Goal: Book appointment/travel/reservation

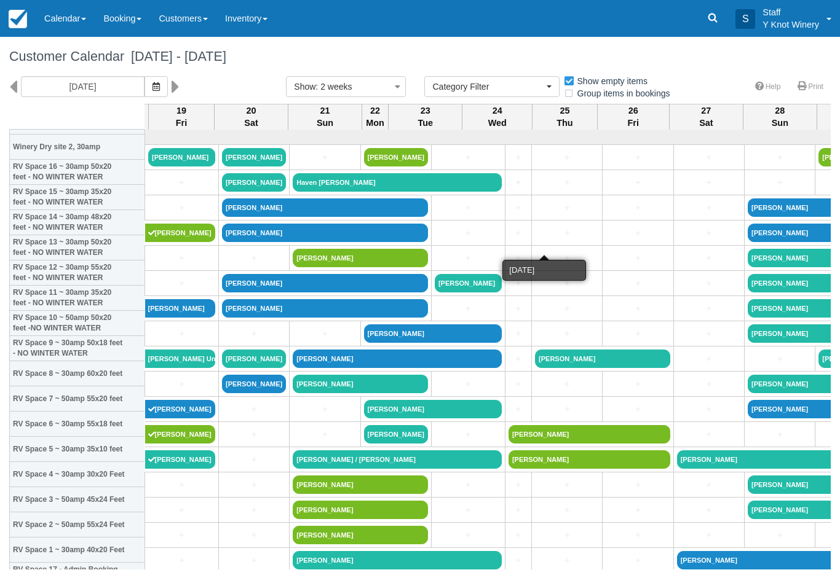
select select
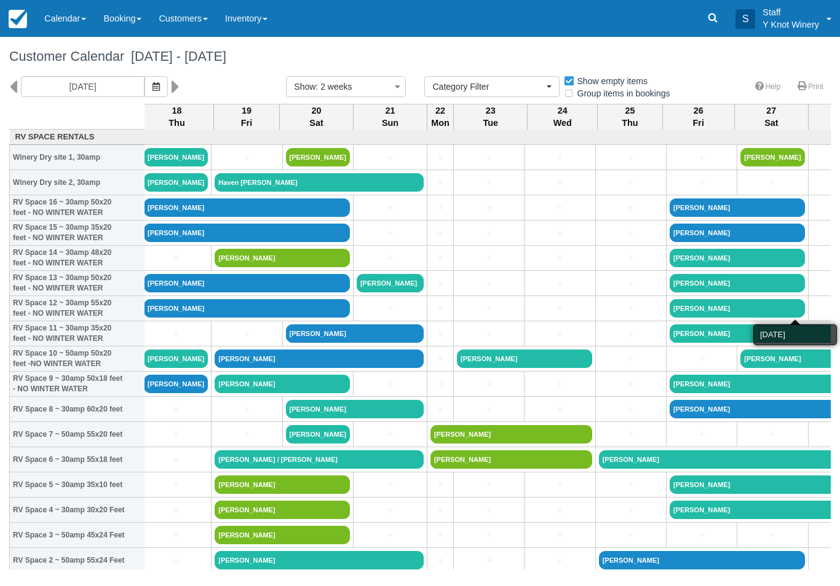
scroll to position [0, 77]
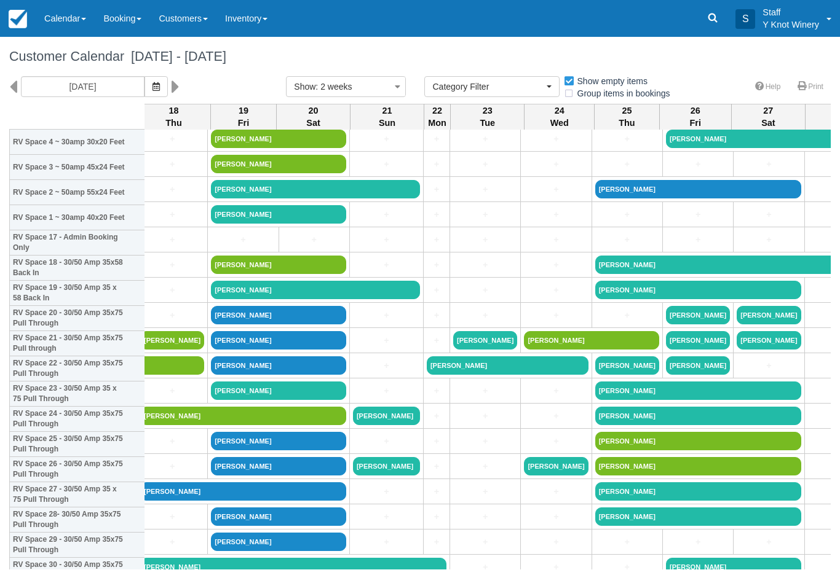
click at [838, 484] on div "Customer Calendar September 17 - October 01 2025 09/17/25 Show : 2 weeks 1 week…" at bounding box center [420, 303] width 840 height 533
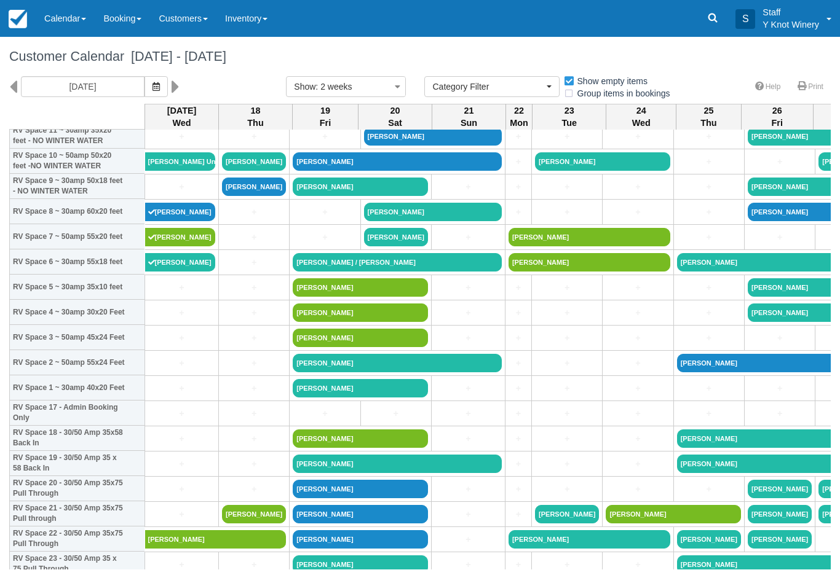
scroll to position [199, 0]
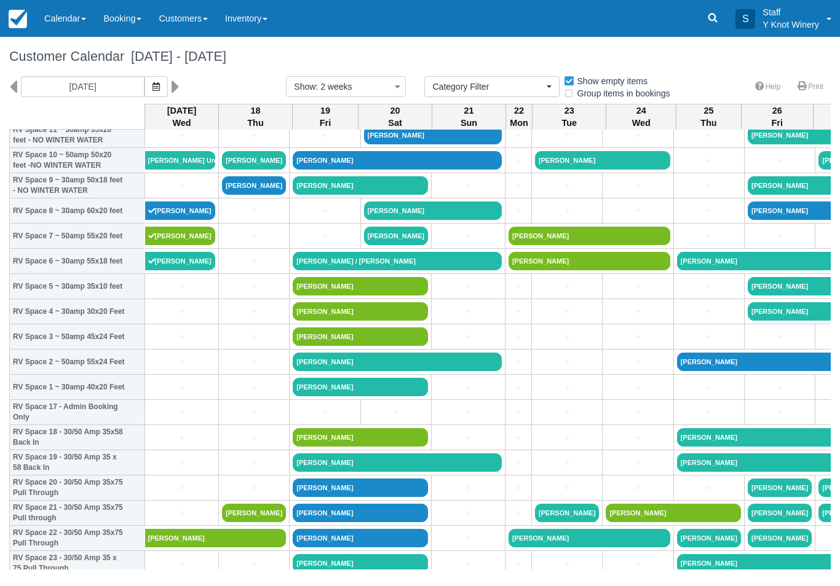
click at [152, 85] on icon "button" at bounding box center [155, 86] width 7 height 9
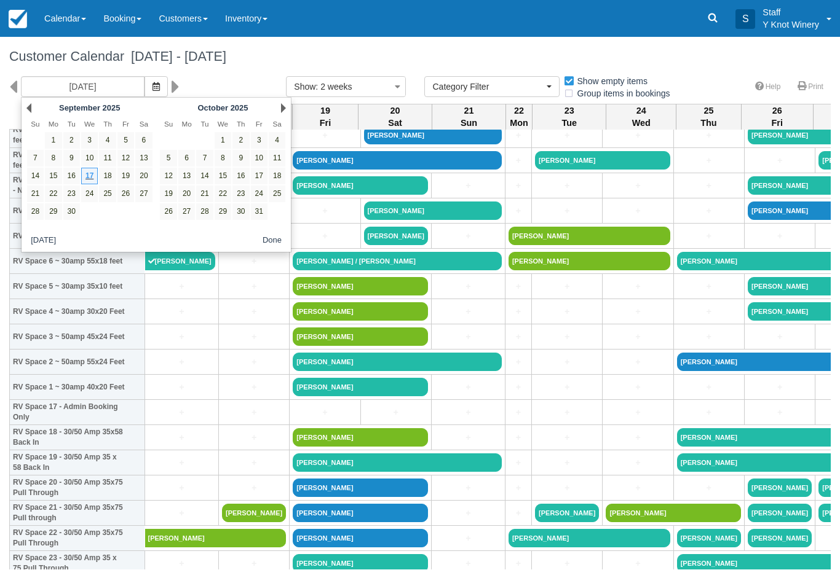
click at [90, 173] on link "17" at bounding box center [89, 176] width 17 height 17
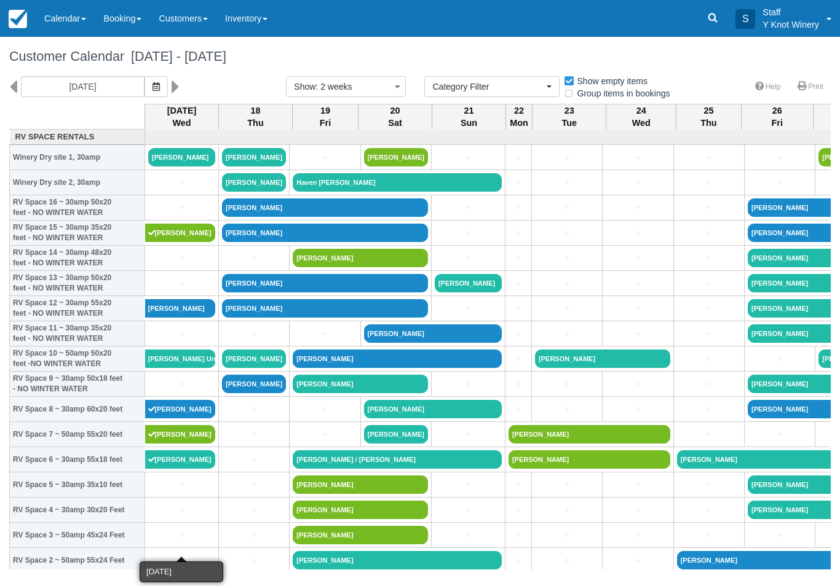
click at [181, 542] on link "+" at bounding box center [181, 535] width 67 height 13
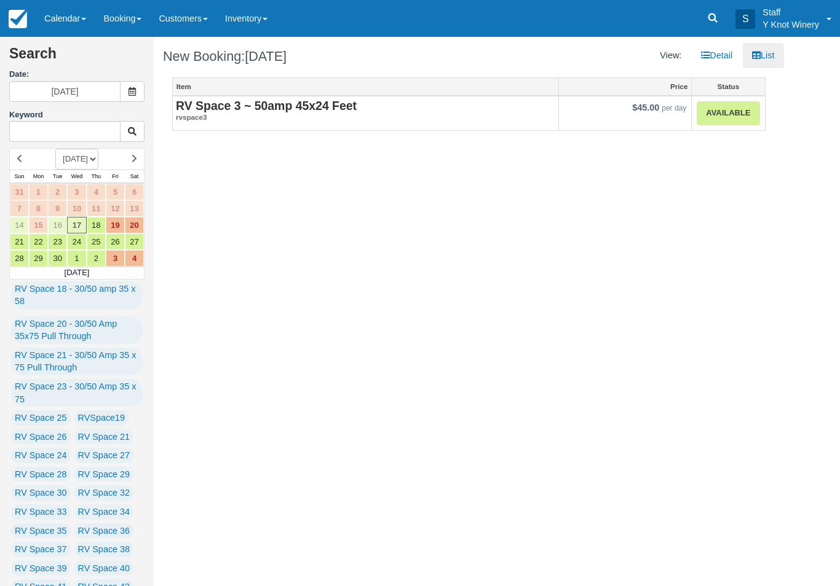
click at [736, 110] on link "Available" at bounding box center [727, 113] width 63 height 24
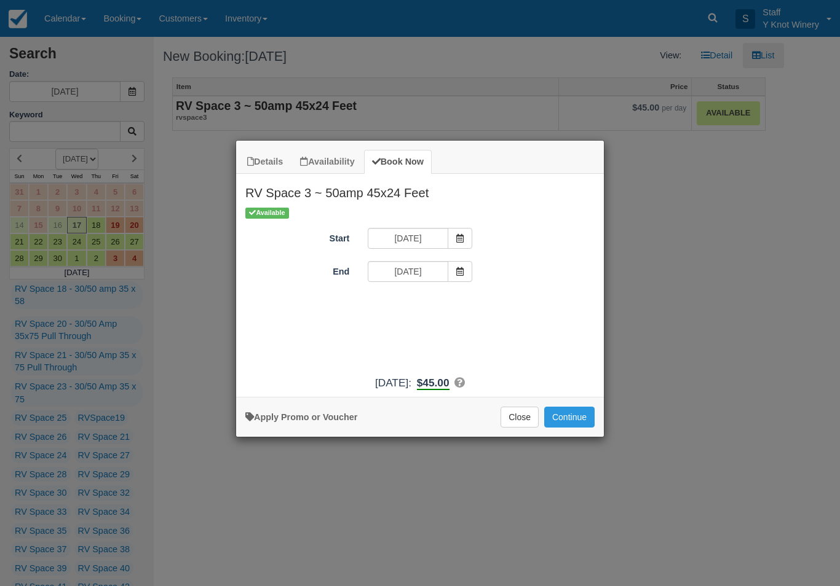
click at [564, 425] on button "Continue" at bounding box center [569, 417] width 50 height 21
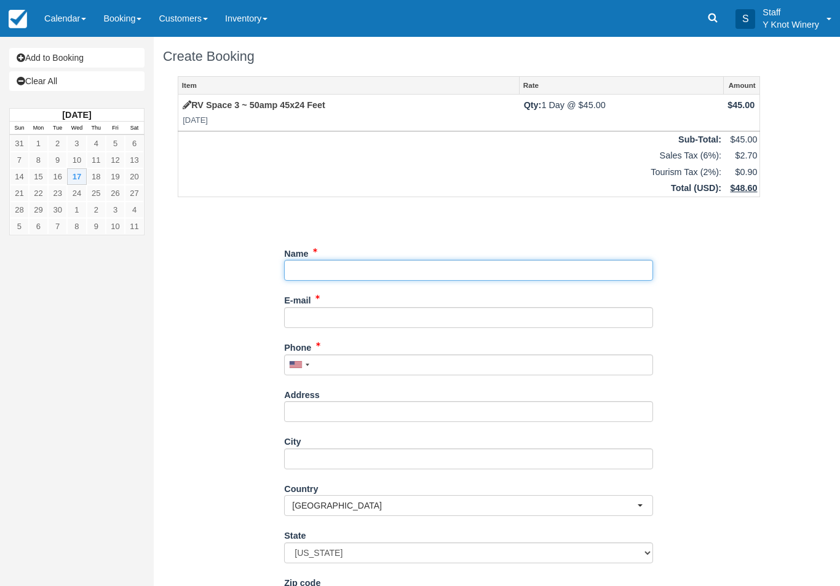
click at [324, 266] on input "Name" at bounding box center [468, 270] width 369 height 21
type input "[PERSON_NAME] exract"
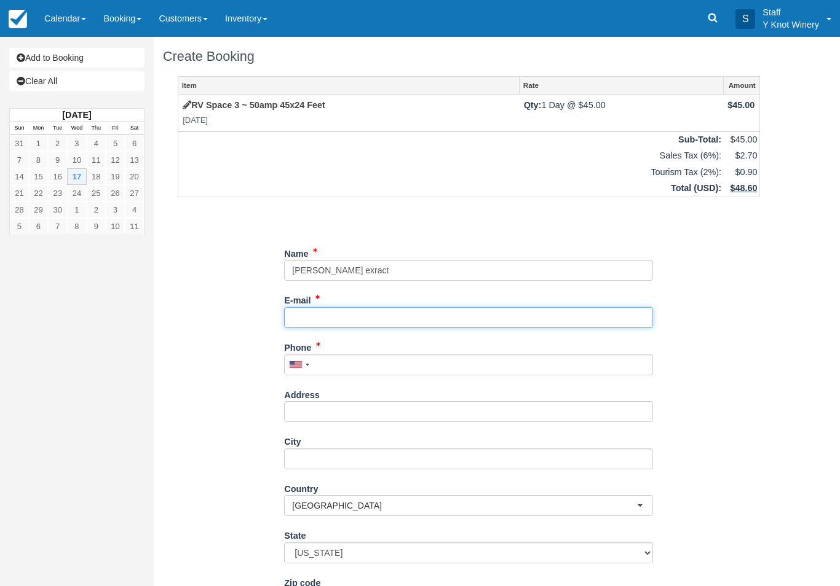
click at [334, 310] on input "E-mail" at bounding box center [468, 317] width 369 height 21
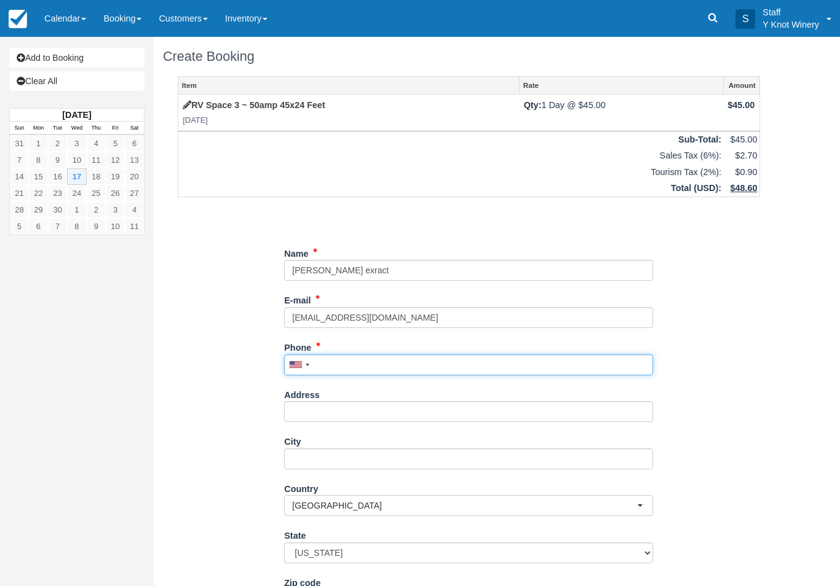
click at [337, 358] on div "Phone United States +1 Canada +1 United Kingdom +44 Afghanistan (‫افغانستان‬‎) …" at bounding box center [468, 356] width 369 height 38
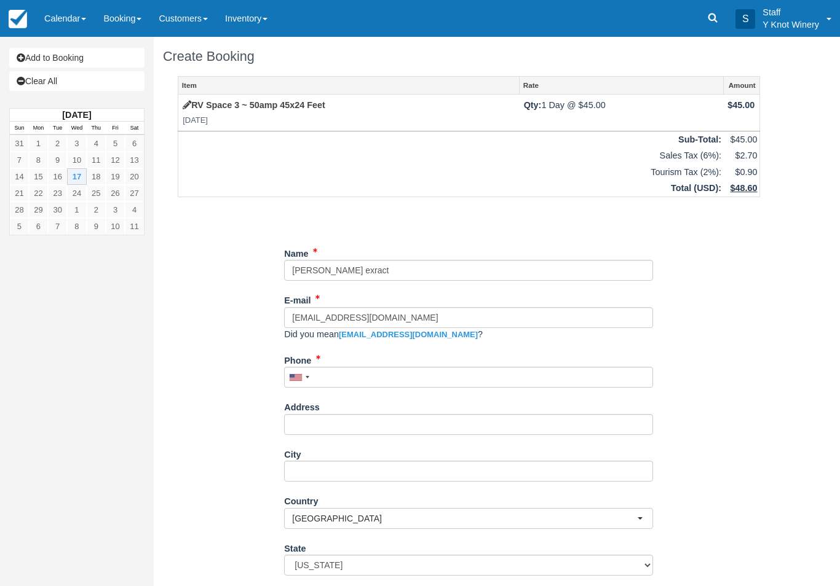
click at [417, 336] on link "[EMAIL_ADDRESS][DOMAIN_NAME]" at bounding box center [408, 334] width 139 height 9
type input "[EMAIL_ADDRESS][DOMAIN_NAME]"
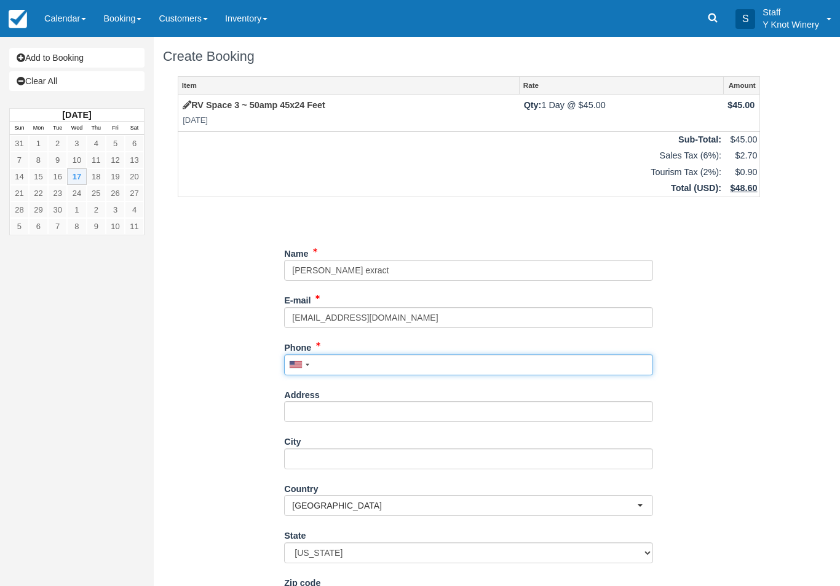
click at [355, 361] on input "Phone" at bounding box center [468, 365] width 369 height 21
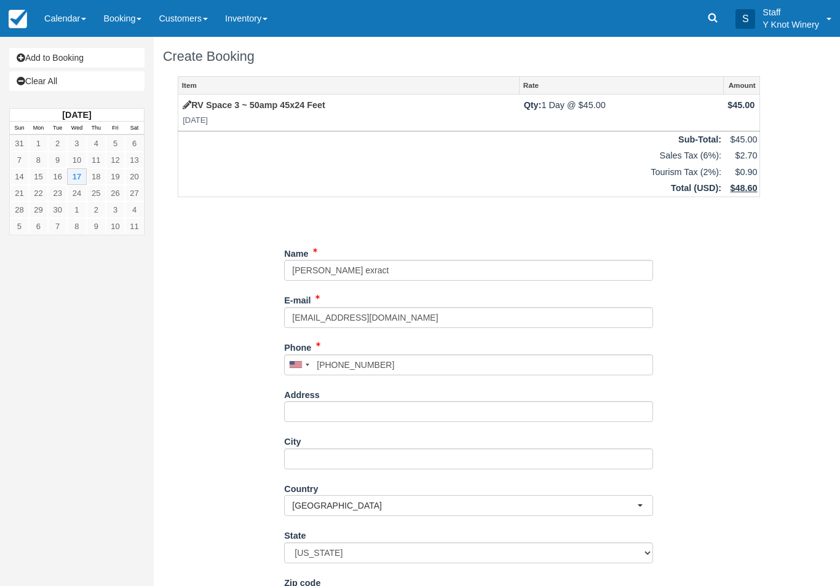
type input "+16102913931"
